Goal: Task Accomplishment & Management: Manage account settings

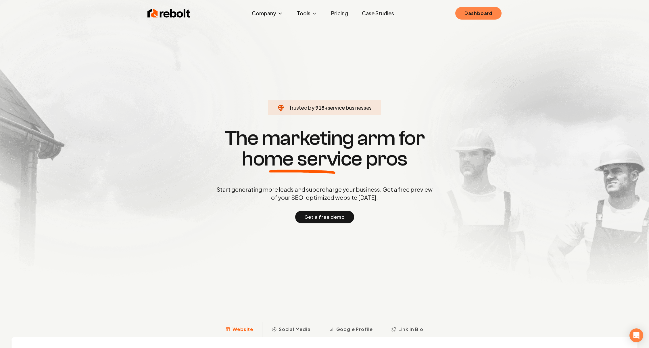
click at [476, 14] on link "Dashboard" at bounding box center [478, 13] width 46 height 13
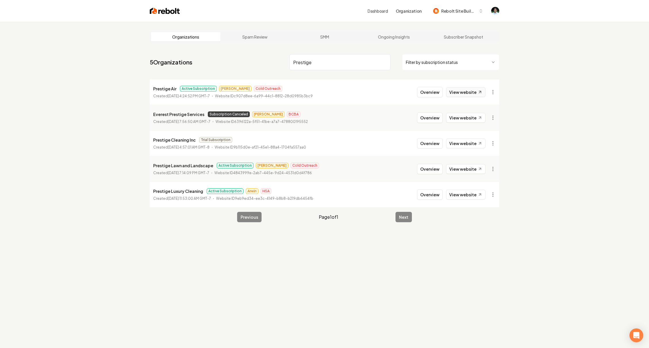
type input "Prestige"
click at [462, 93] on link "View website" at bounding box center [465, 92] width 39 height 10
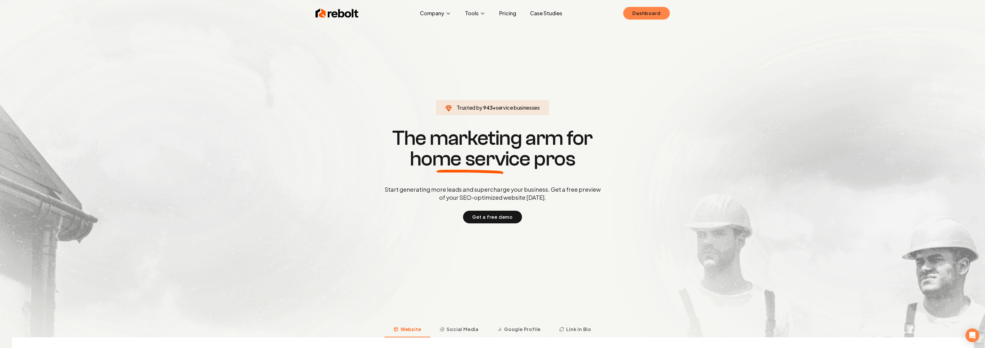
click at [647, 10] on link "Dashboard" at bounding box center [646, 13] width 46 height 13
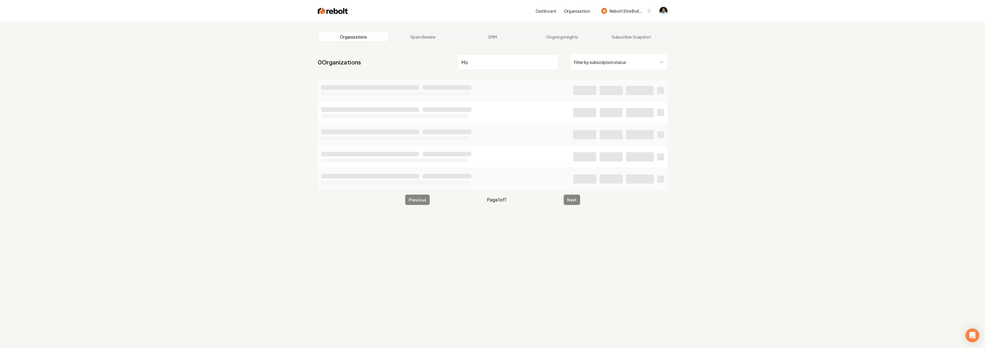
type input "M"
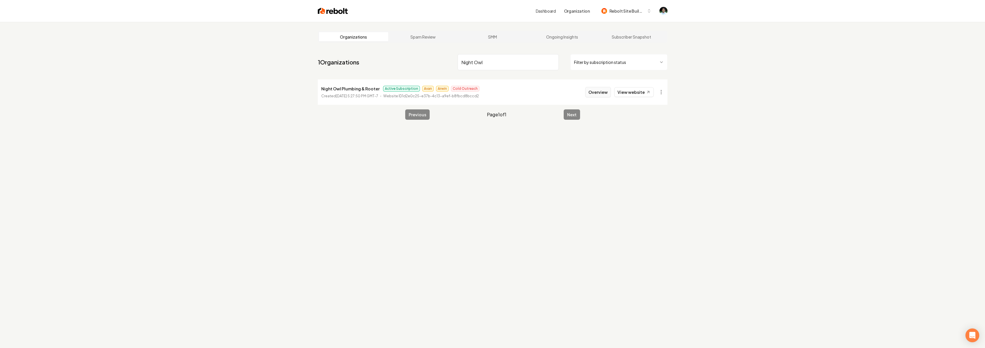
type input "Night Owl"
click at [606, 94] on button "Overview" at bounding box center [598, 92] width 26 height 10
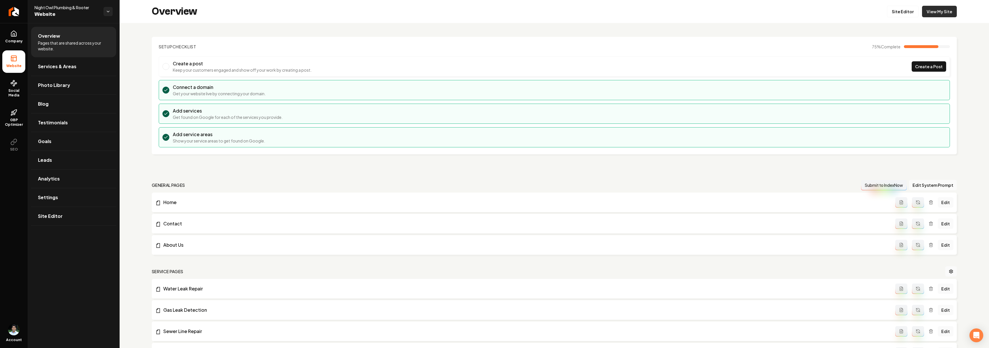
click at [933, 14] on link "View My Site" at bounding box center [939, 11] width 35 height 11
click at [43, 160] on span "Leads" at bounding box center [45, 159] width 14 height 7
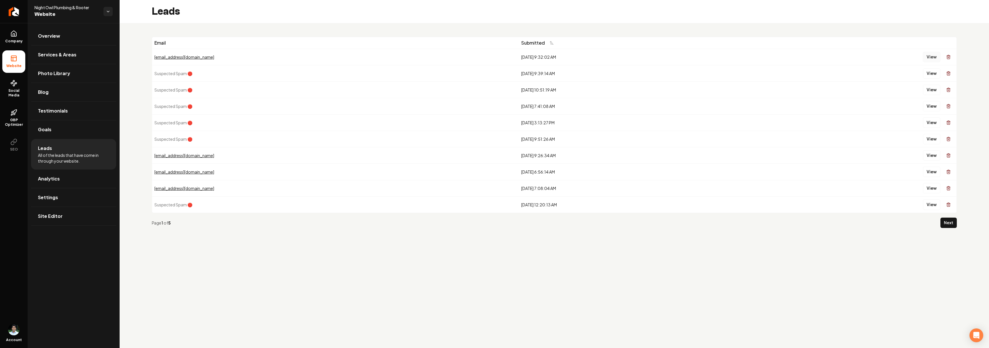
click at [929, 55] on button "View" at bounding box center [932, 57] width 18 height 10
click at [15, 37] on link "Company" at bounding box center [13, 37] width 23 height 22
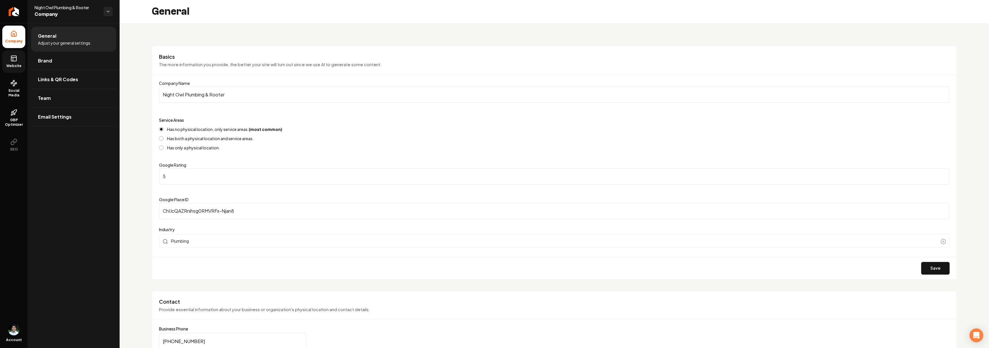
click at [9, 58] on link "Website" at bounding box center [13, 61] width 23 height 22
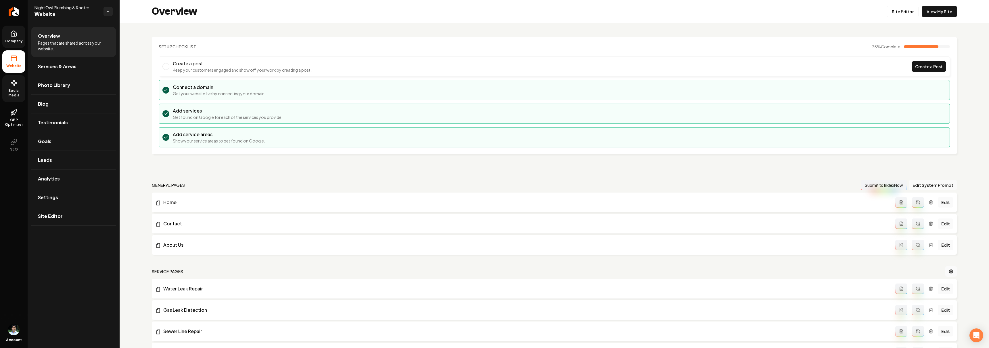
click at [14, 93] on span "Social Media" at bounding box center [13, 92] width 23 height 9
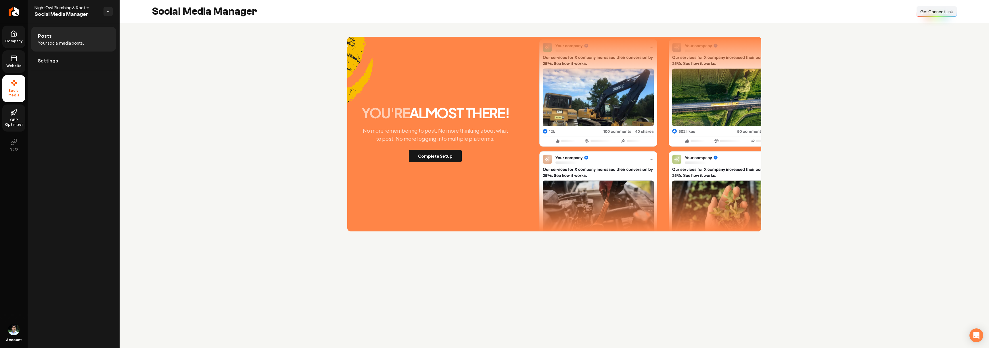
click at [13, 116] on link "GBP Optimizer" at bounding box center [13, 117] width 23 height 27
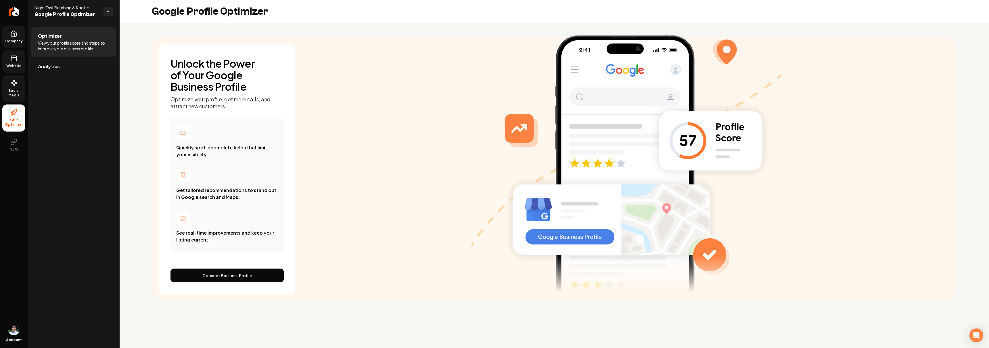
click at [18, 39] on span "Company" at bounding box center [14, 41] width 22 height 5
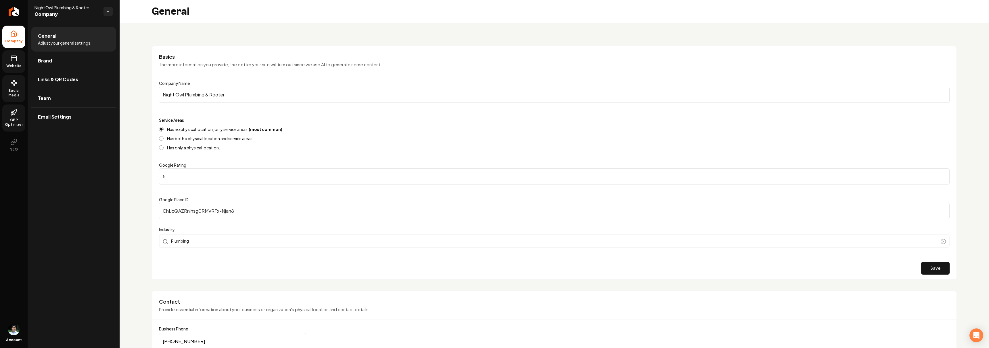
click at [16, 58] on icon at bounding box center [13, 58] width 7 height 7
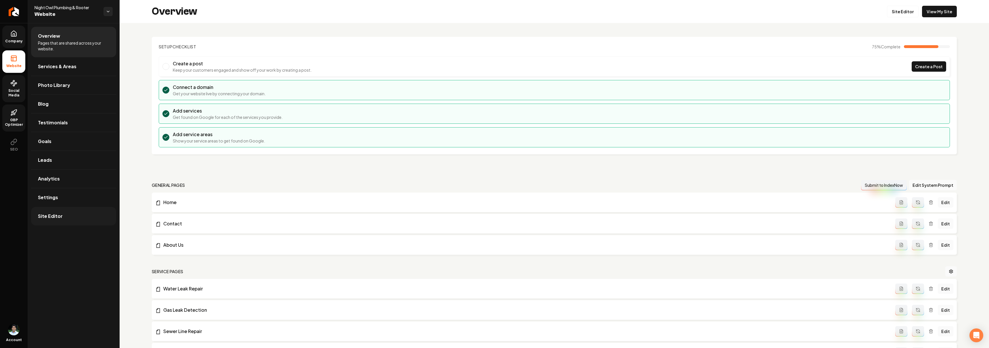
click at [83, 217] on link "Site Editor" at bounding box center [73, 216] width 85 height 18
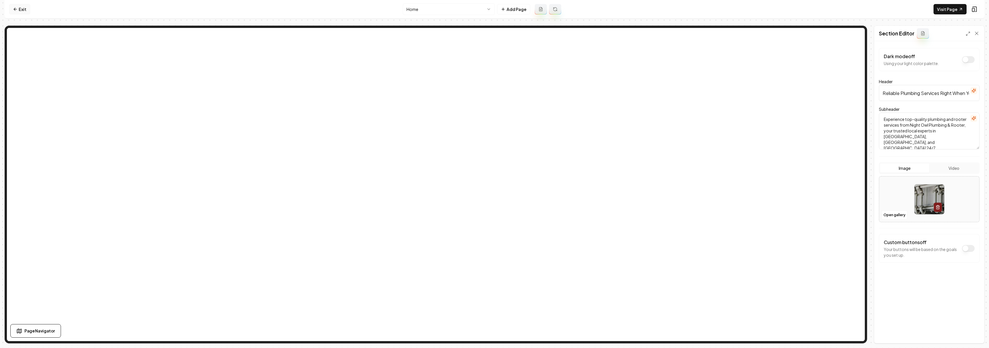
click at [20, 8] on link "Exit" at bounding box center [19, 9] width 21 height 10
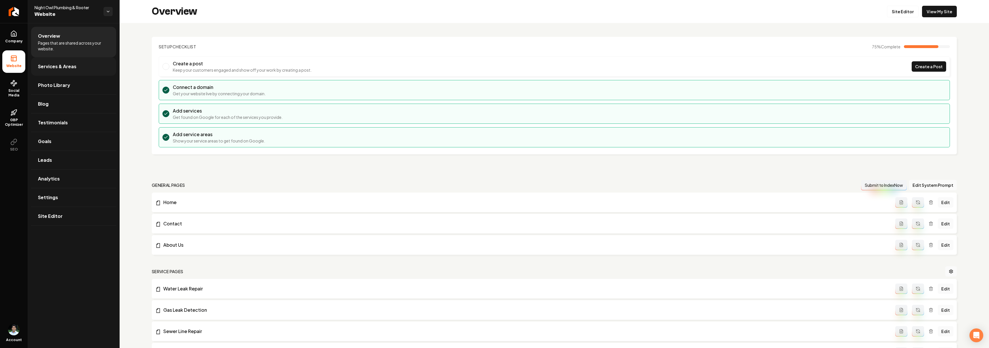
click at [55, 62] on link "Services & Areas" at bounding box center [73, 66] width 85 height 18
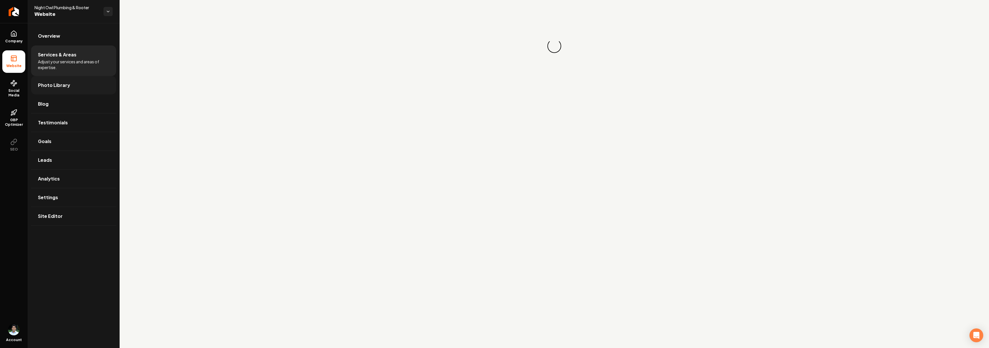
click at [52, 85] on span "Photo Library" at bounding box center [54, 85] width 32 height 7
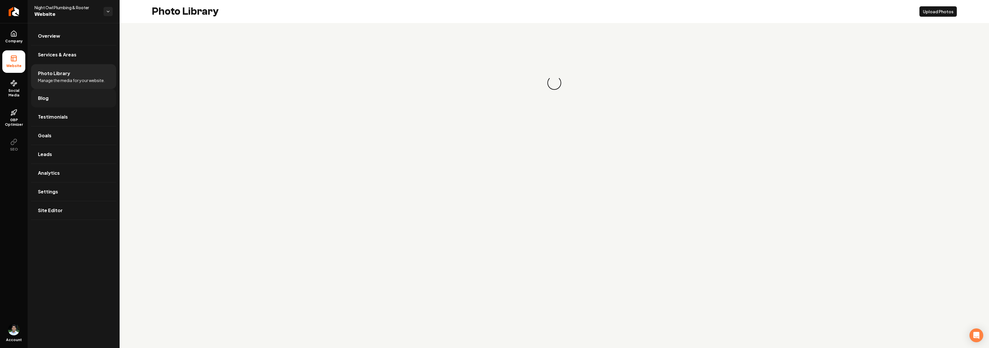
click at [48, 103] on link "Blog" at bounding box center [73, 98] width 85 height 18
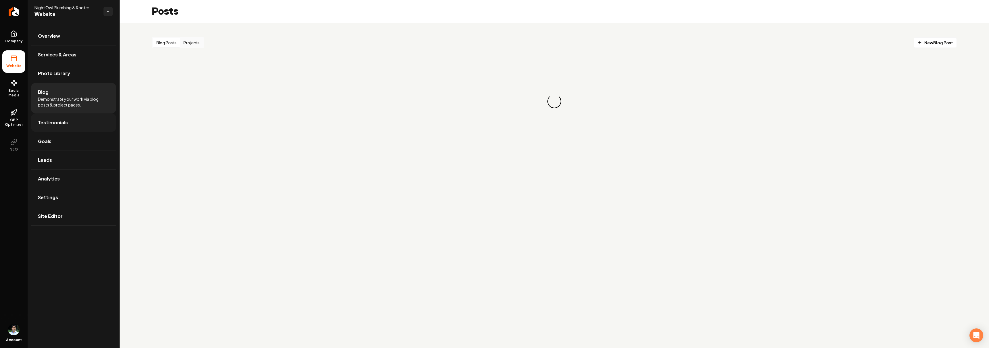
click at [47, 124] on span "Testimonials" at bounding box center [53, 122] width 30 height 7
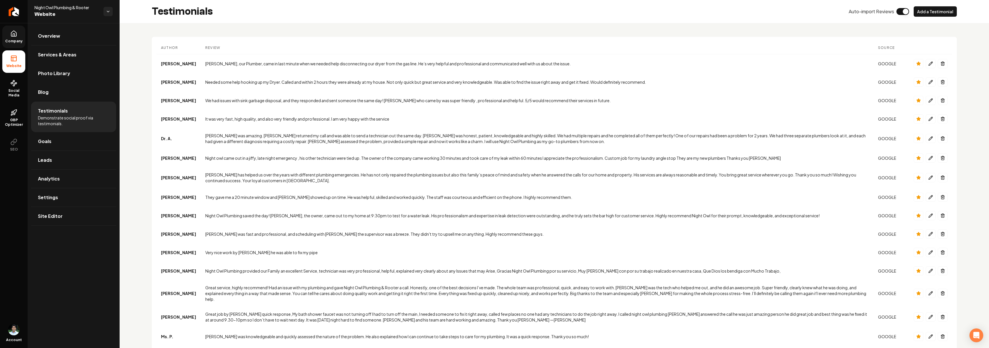
click at [11, 43] on span "Company" at bounding box center [14, 41] width 22 height 5
